Goal: Task Accomplishment & Management: Use online tool/utility

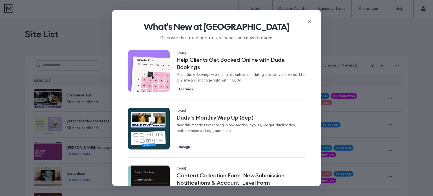
click at [312, 22] on div "What's New at [GEOGRAPHIC_DATA] Discover the latest updates, releases, and new …" at bounding box center [216, 29] width 209 height 38
click at [311, 20] on icon at bounding box center [309, 21] width 5 height 5
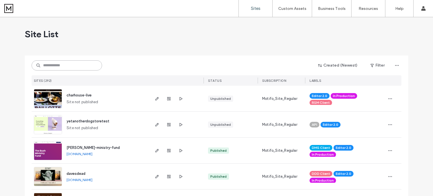
click at [76, 64] on input at bounding box center [67, 65] width 70 height 10
paste input "********"
type input "********"
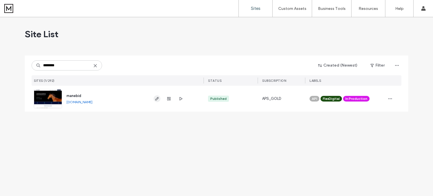
click at [154, 100] on span "button" at bounding box center [157, 98] width 7 height 7
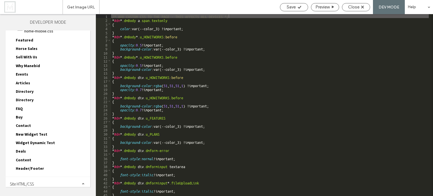
click at [32, 181] on span "Site HTML/CSS" at bounding box center [22, 183] width 24 height 5
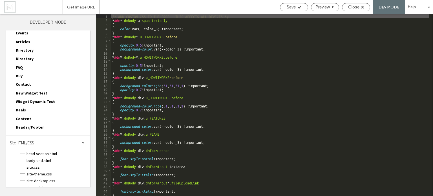
scroll to position [94, 0]
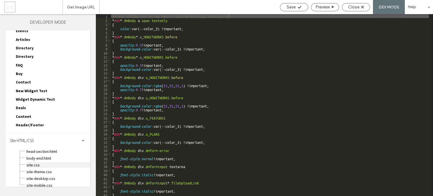
click at [38, 162] on span "site.css" at bounding box center [58, 165] width 64 height 6
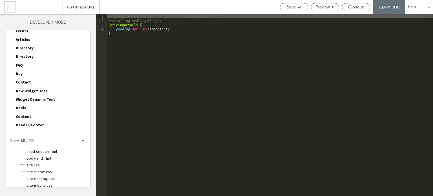
click at [152, 23] on div "/* GLOBAL SITE CSS - ADD CSS TO AFFECT THE WHOLE SITE */ /*scrolling media gall…" at bounding box center [270, 109] width 326 height 190
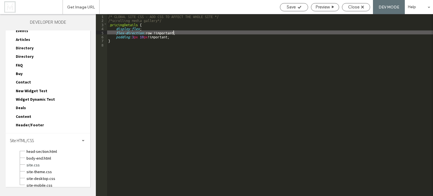
click at [142, 29] on div "/* GLOBAL SITE CSS - ADD CSS TO AFFECT THE WHOLE SITE */ /*scrolling media gall…" at bounding box center [270, 109] width 326 height 190
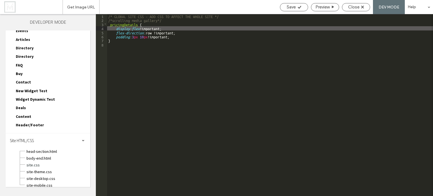
click at [186, 39] on div "/* GLOBAL SITE CSS - ADD CSS TO AFFECT THE WHOLE SITE */ /*scrolling media gall…" at bounding box center [270, 109] width 326 height 190
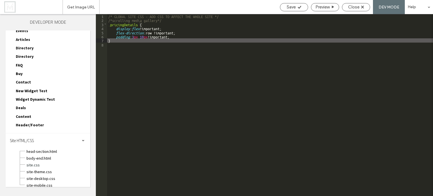
click at [183, 35] on div "/* GLOBAL SITE CSS - ADD CSS TO AFFECT THE WHOLE SITE */ /*scrolling media gall…" at bounding box center [270, 109] width 326 height 190
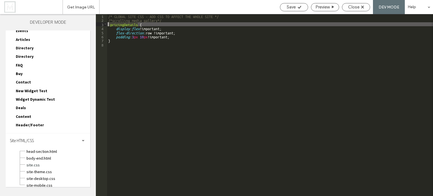
drag, startPoint x: 138, startPoint y: 24, endPoint x: 103, endPoint y: 26, distance: 34.7
click at [103, 26] on div "** 1 2 3 4 5 6 7 8 /* GLOBAL SITE CSS - ADD CSS TO AFFECT THE WHOLE SITE */ /*s…" at bounding box center [264, 105] width 337 height 182
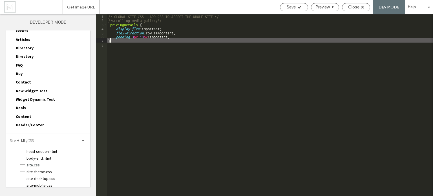
click at [125, 41] on div "/* GLOBAL SITE CSS - ADD CSS TO AFFECT THE WHOLE SITE */ /*scrolling media gall…" at bounding box center [270, 109] width 326 height 190
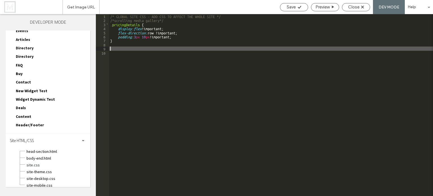
paste textarea
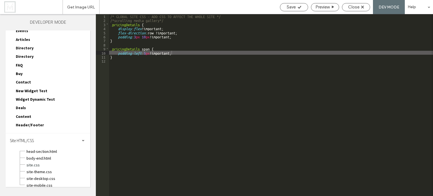
scroll to position [0, 0]
click at [145, 49] on div "/* GLOBAL SITE CSS - ADD CSS TO AFFECT THE WHOLE SITE */ /*scrolling media gall…" at bounding box center [271, 109] width 324 height 190
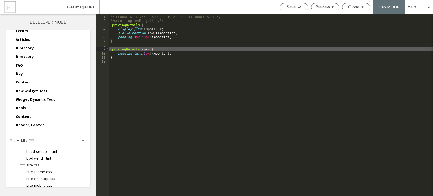
click at [145, 49] on div "/* GLOBAL SITE CSS - ADD CSS TO AFFECT THE WHOLE SITE */ /*scrolling media gall…" at bounding box center [271, 109] width 324 height 190
drag, startPoint x: 143, startPoint y: 49, endPoint x: 150, endPoint y: 50, distance: 7.1
click at [143, 49] on div "/* GLOBAL SITE CSS - ADD CSS TO AFFECT THE WHOLE SITE */ /*scrolling media gall…" at bounding box center [271, 109] width 324 height 190
type textarea "**"
